Goal: Find specific page/section: Find specific page/section

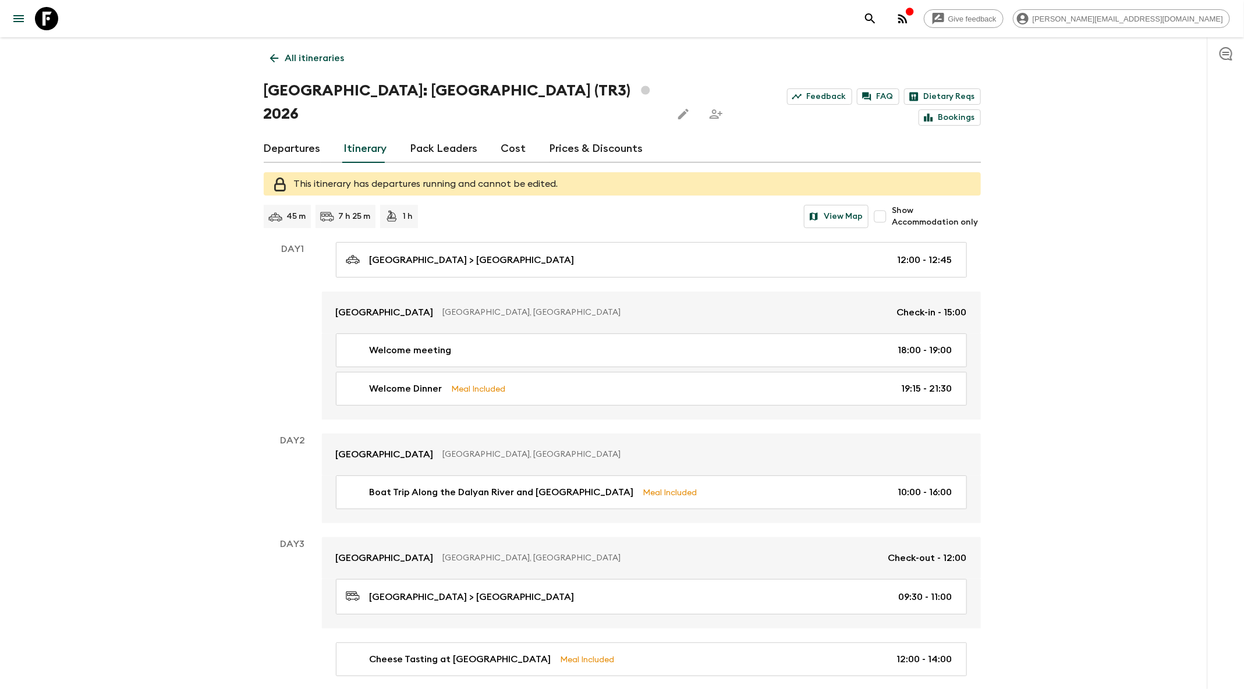
click at [875, 20] on icon "search adventures" at bounding box center [870, 18] width 10 height 10
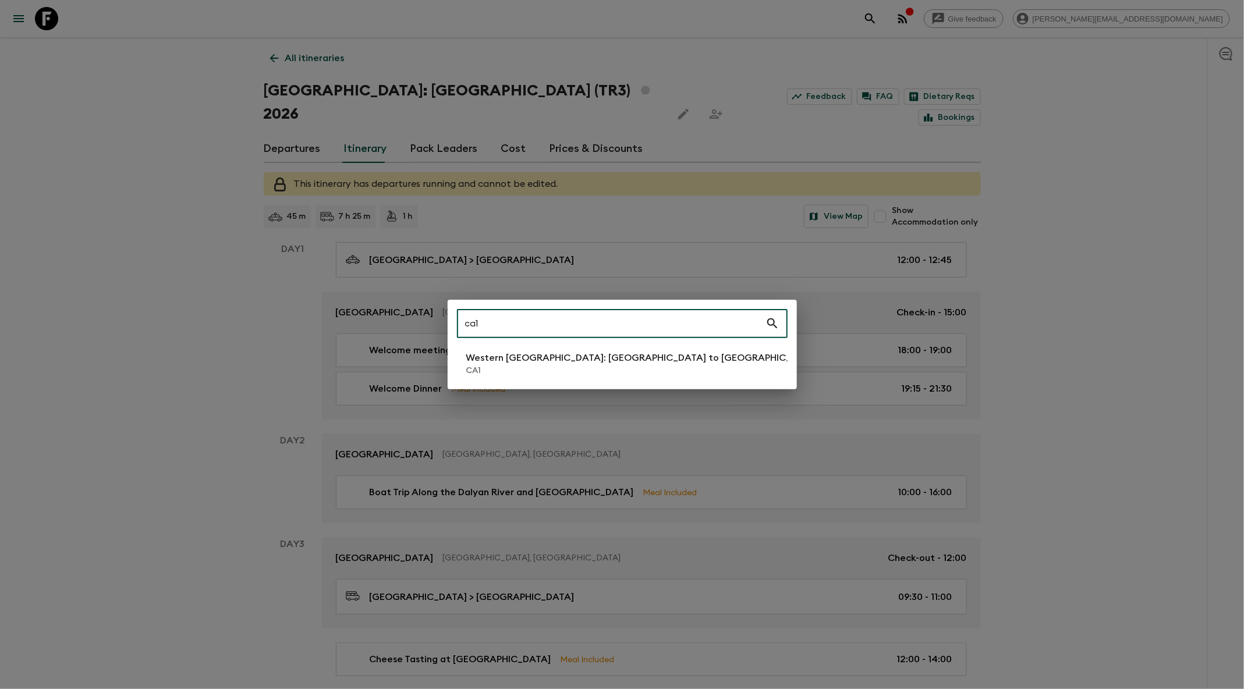
type input "ca1"
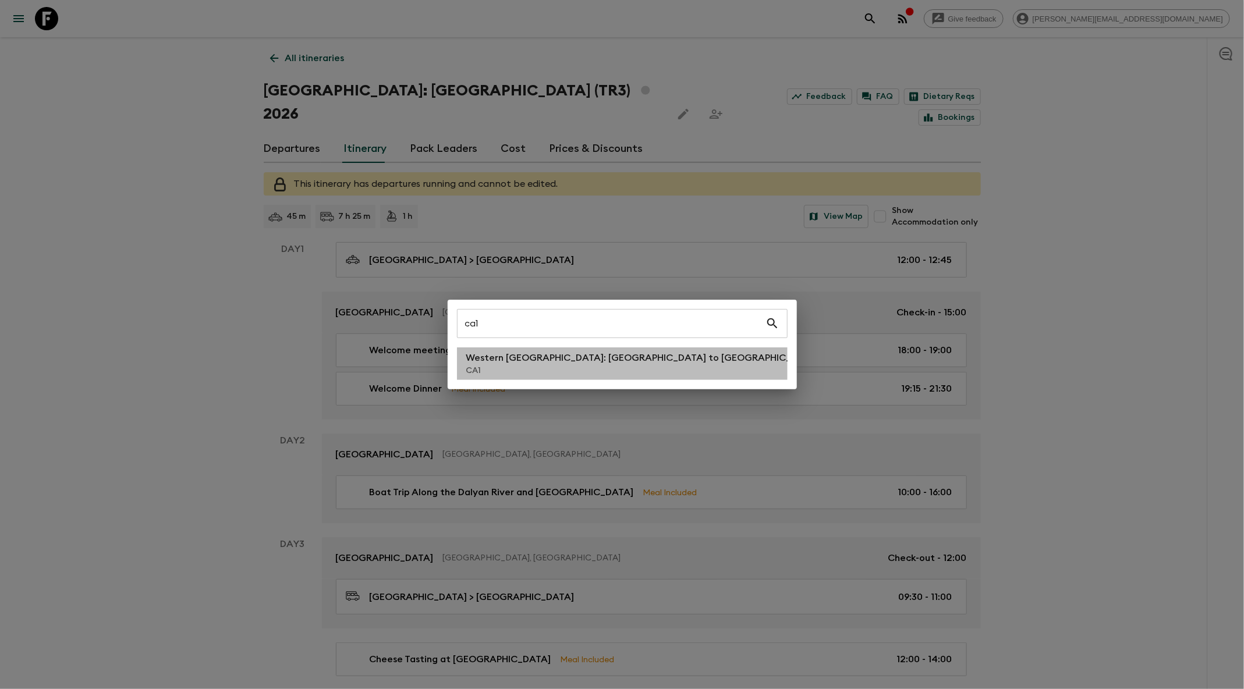
click at [560, 365] on p "CA1" at bounding box center [642, 371] width 353 height 12
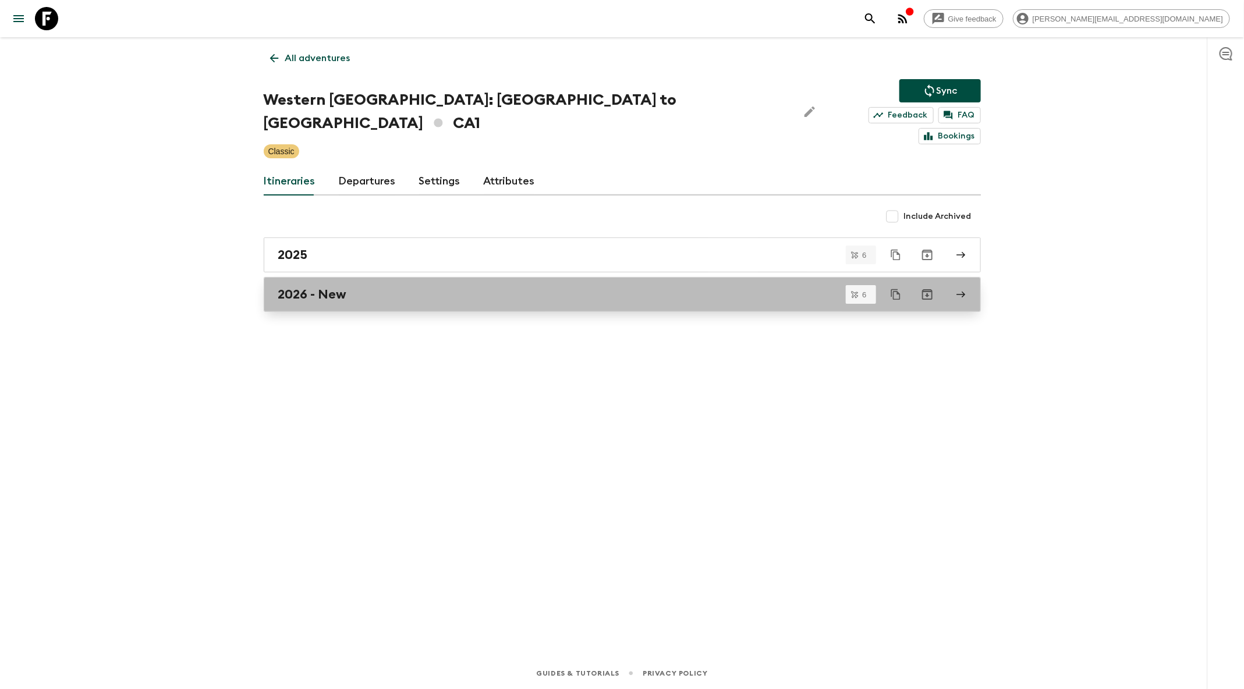
click at [535, 280] on link "2026 - New" at bounding box center [622, 294] width 717 height 35
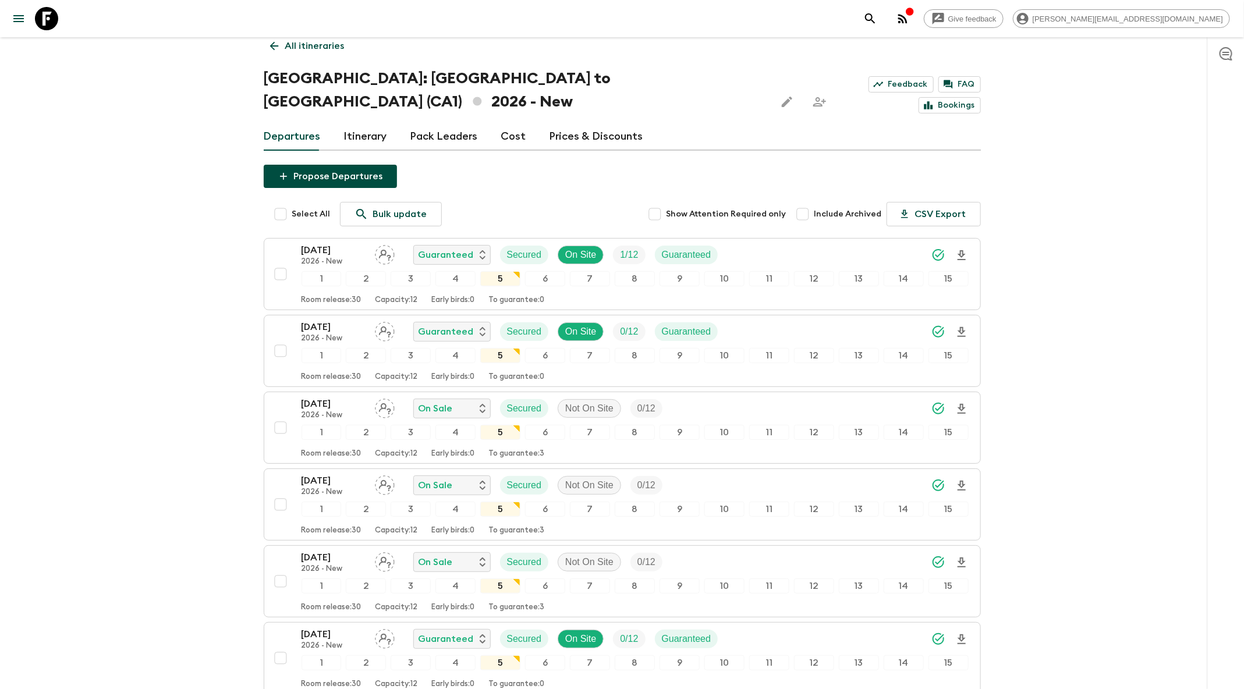
scroll to position [18, 0]
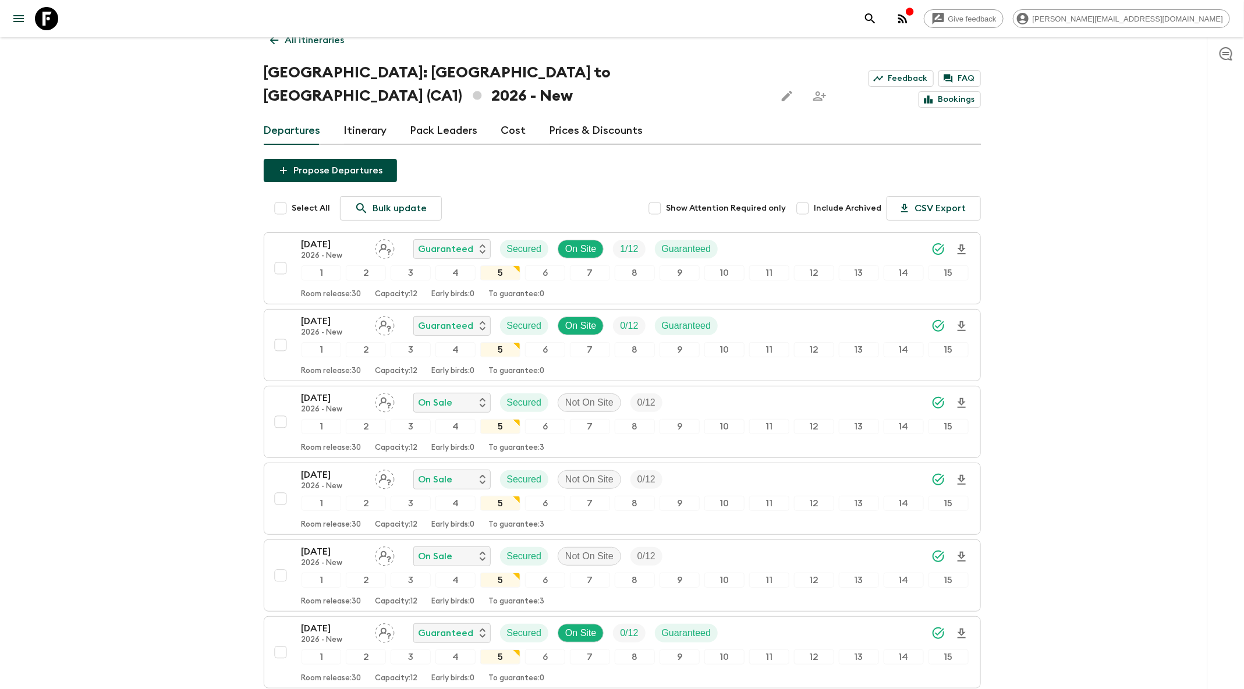
click at [828, 203] on span "Include Archived" at bounding box center [848, 209] width 68 height 12
click at [814, 197] on input "Include Archived" at bounding box center [802, 208] width 23 height 23
checkbox input "true"
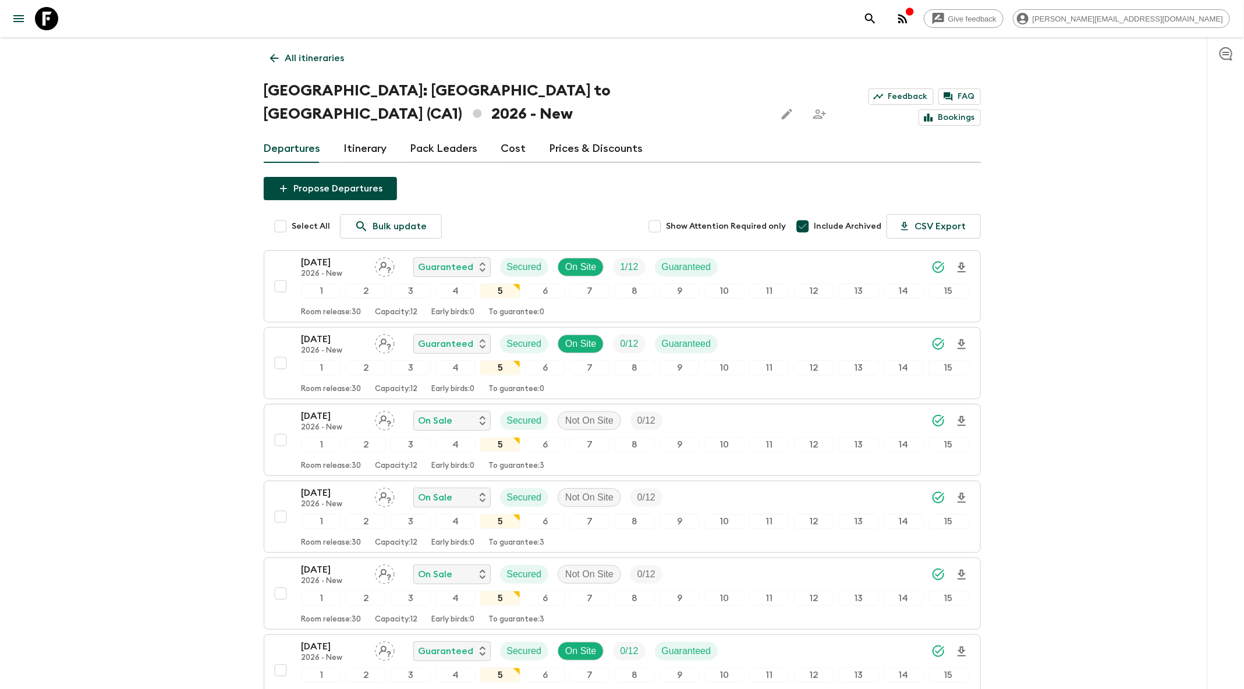
scroll to position [0, 0]
click at [281, 65] on link "All itineraries" at bounding box center [307, 58] width 87 height 23
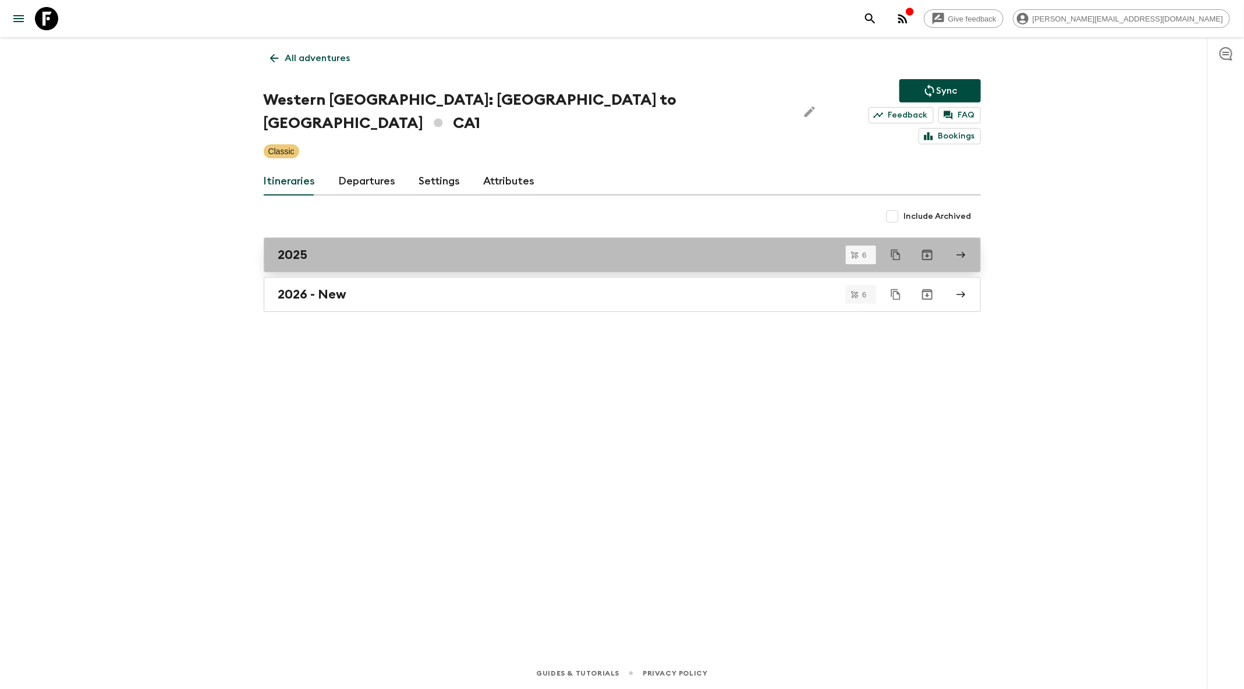
click at [481, 244] on link "2025" at bounding box center [622, 254] width 717 height 35
